Goal: Transaction & Acquisition: Purchase product/service

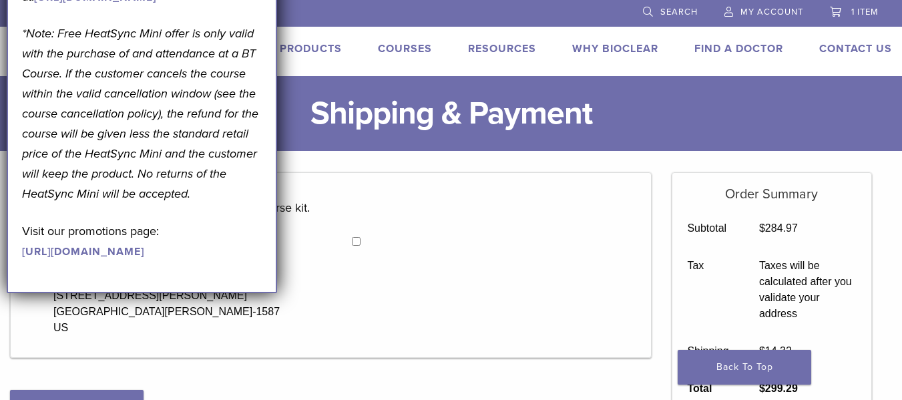
select select "**"
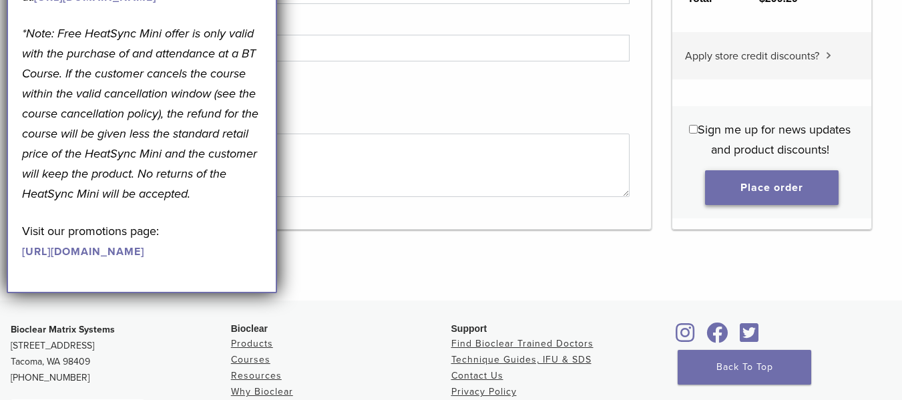
scroll to position [1459, 0]
click at [777, 192] on button "Place order" at bounding box center [772, 187] width 134 height 35
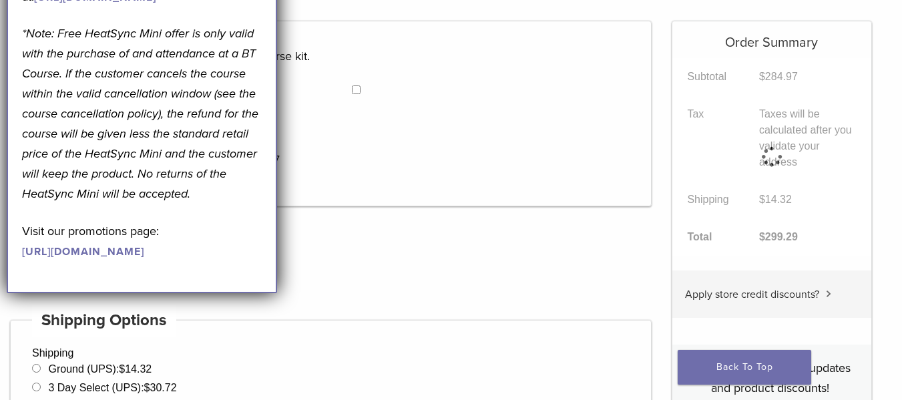
scroll to position [106, 0]
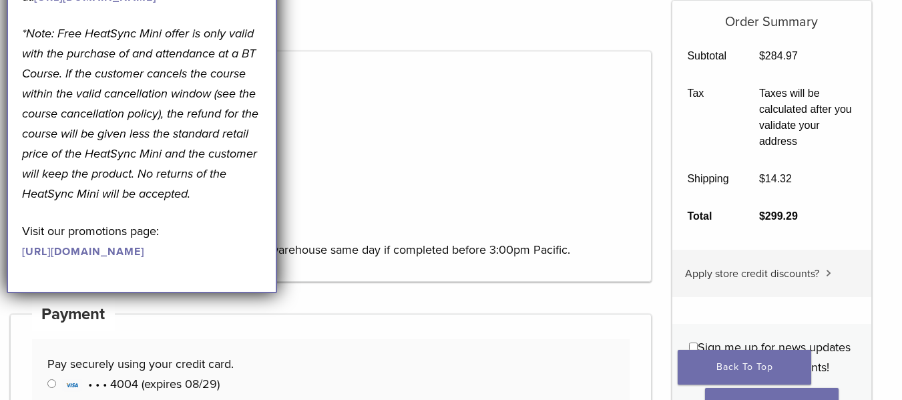
scroll to position [0, 0]
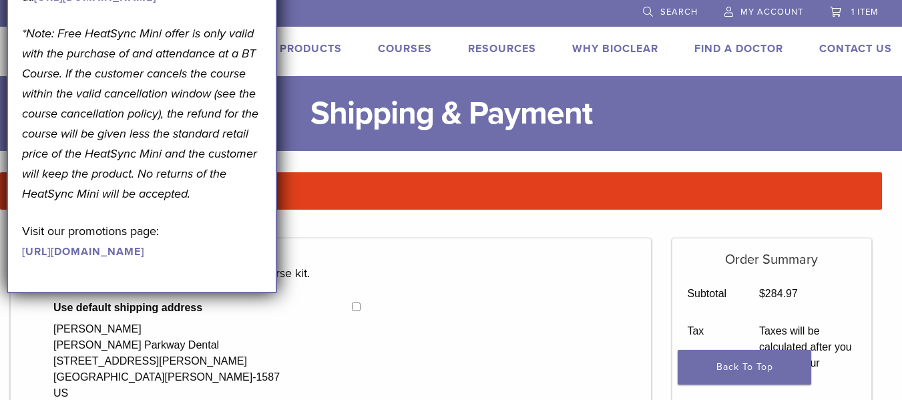
drag, startPoint x: 275, startPoint y: 26, endPoint x: 342, endPoint y: 192, distance: 179.2
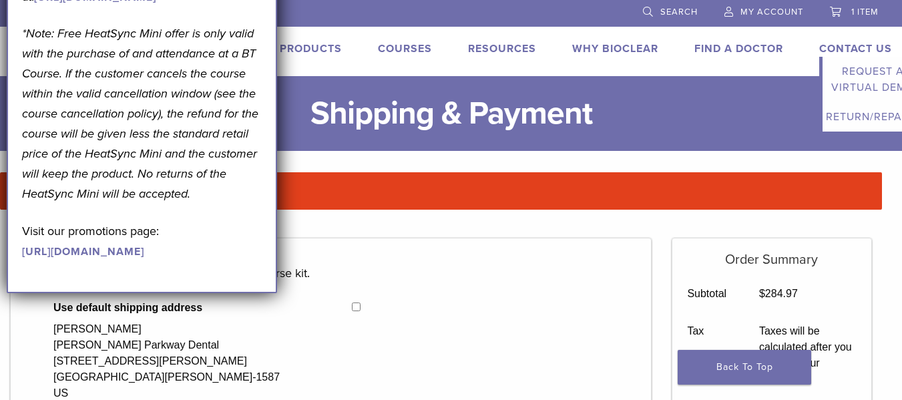
click at [833, 55] on link "Contact Us" at bounding box center [855, 48] width 73 height 13
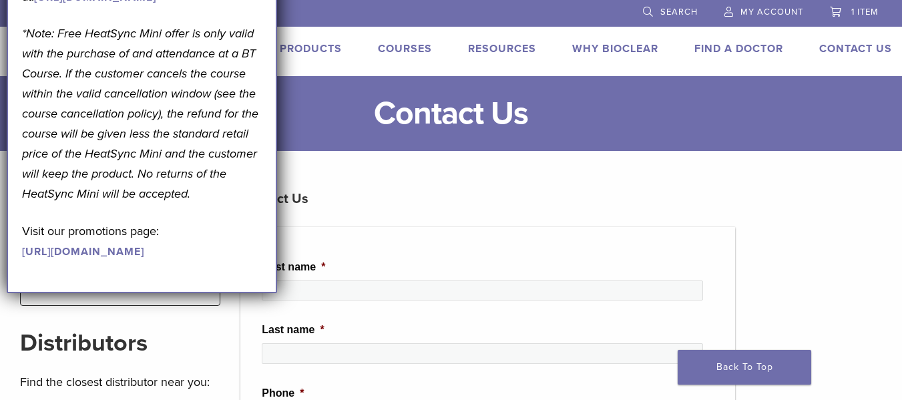
click at [89, 258] on link "https://pages.bioclearmatrix.com/Bioclear-Product-Promotion-Page" at bounding box center [83, 251] width 122 height 13
click at [765, 12] on span "My Account" at bounding box center [772, 12] width 63 height 11
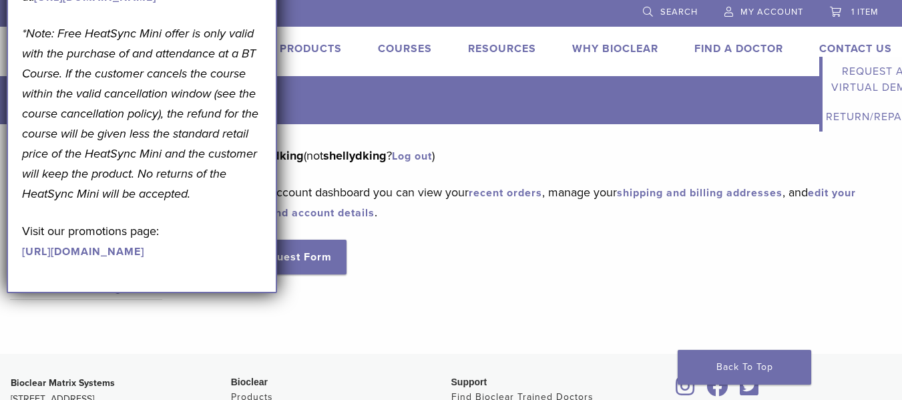
click at [852, 49] on link "Contact Us" at bounding box center [855, 48] width 73 height 13
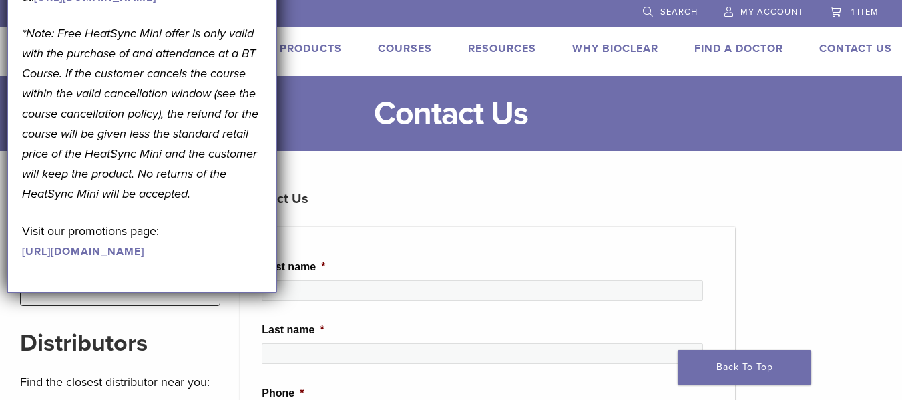
click at [778, 7] on span "My Account" at bounding box center [772, 12] width 63 height 11
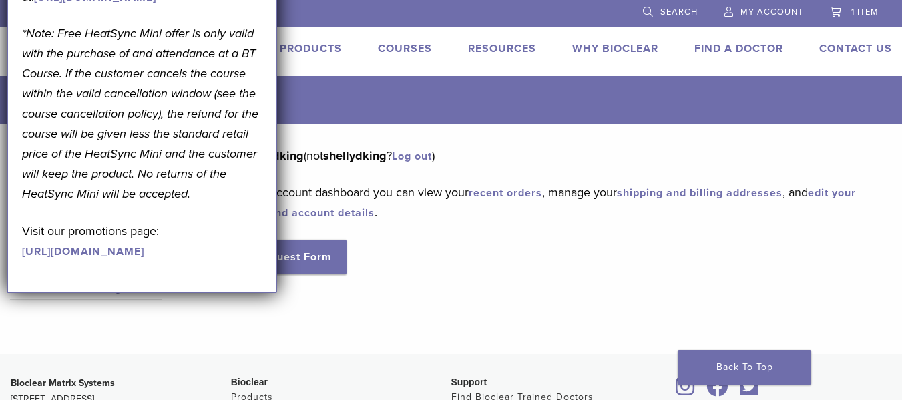
click at [323, 46] on link "Products" at bounding box center [311, 48] width 62 height 13
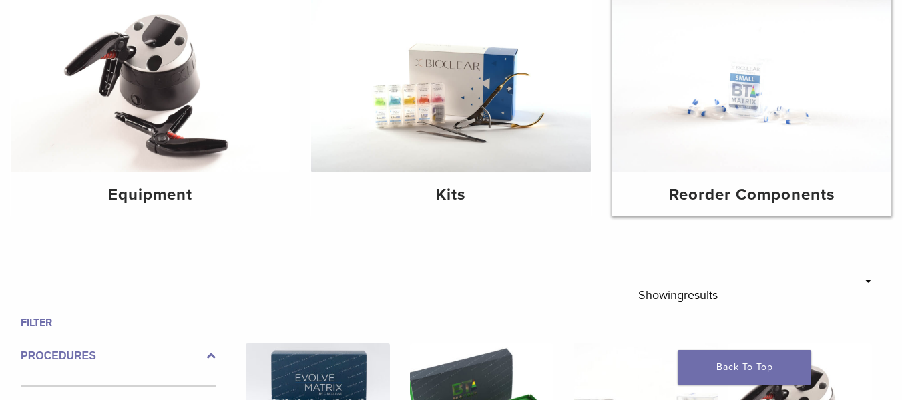
scroll to position [189, 0]
click at [720, 133] on img at bounding box center [751, 80] width 279 height 186
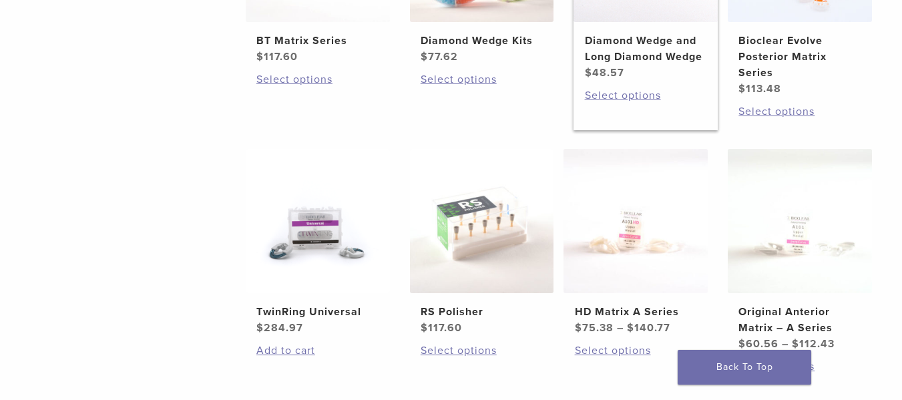
scroll to position [434, 0]
